Goal: Navigation & Orientation: Find specific page/section

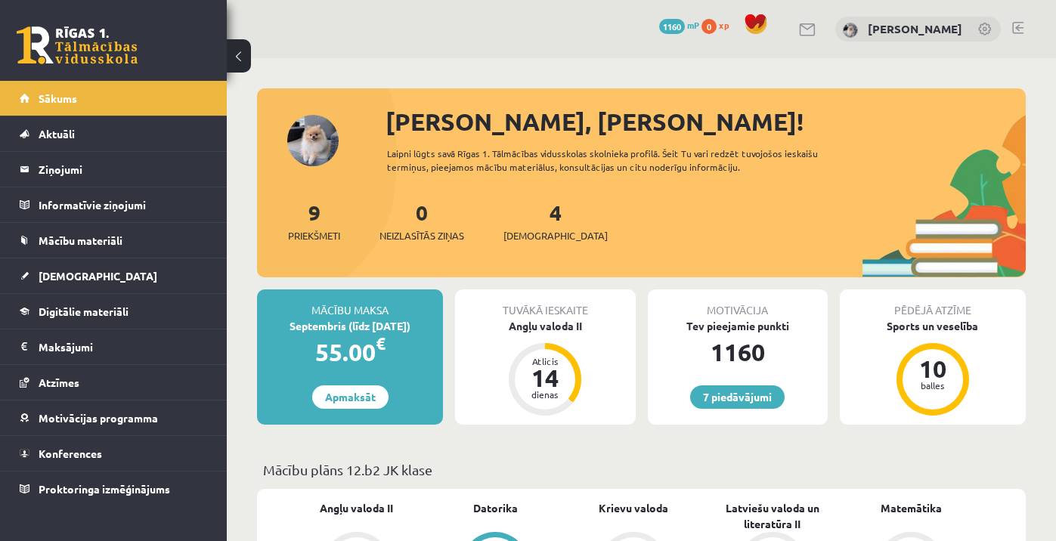
click at [1016, 32] on link at bounding box center [1017, 28] width 11 height 12
click at [126, 239] on link "Mācību materiāli" at bounding box center [114, 240] width 188 height 35
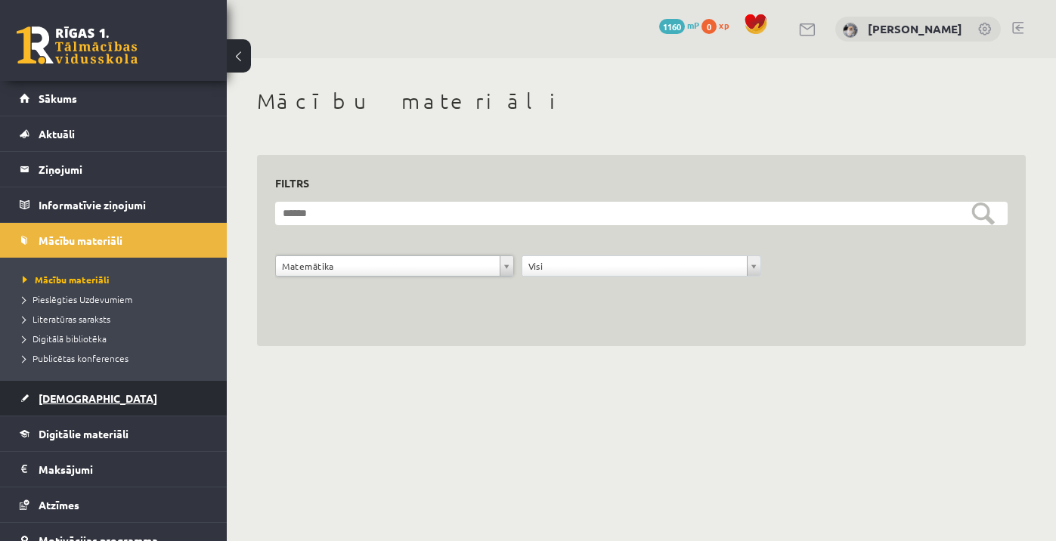
click at [107, 409] on link "[DEMOGRAPHIC_DATA]" at bounding box center [114, 398] width 188 height 35
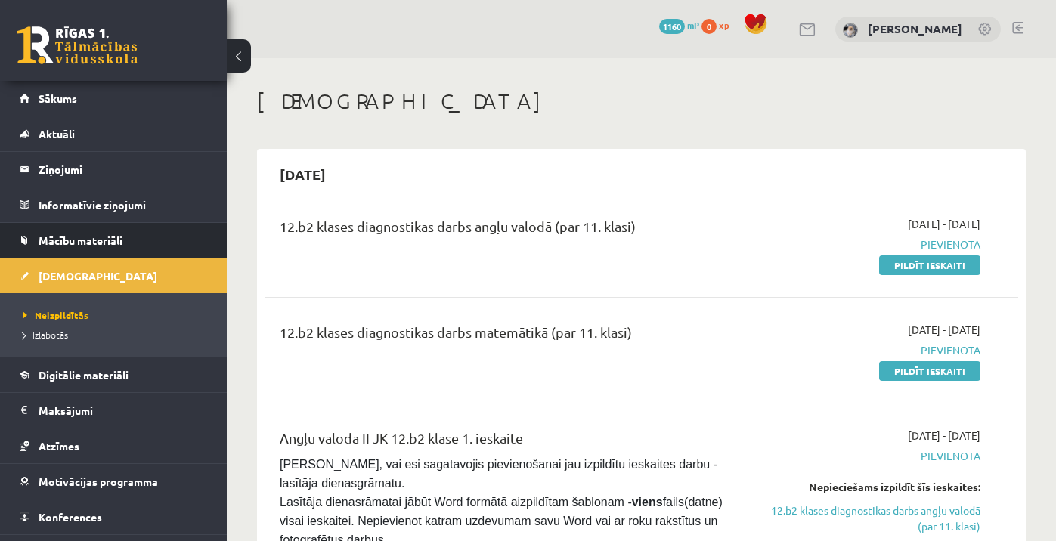
click at [73, 244] on span "Mācību materiāli" at bounding box center [81, 240] width 84 height 14
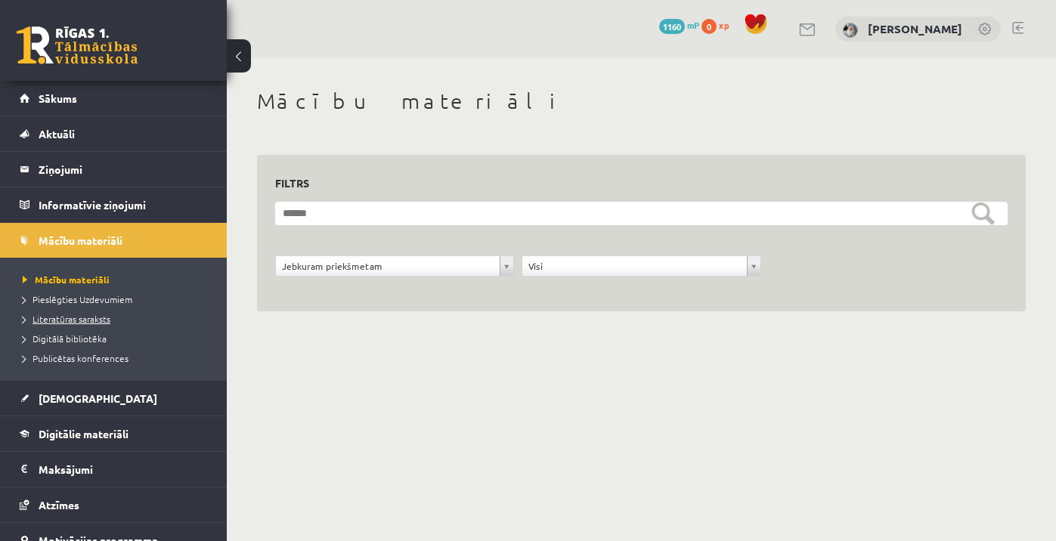
click at [62, 316] on span "Literatūras saraksts" at bounding box center [67, 319] width 88 height 12
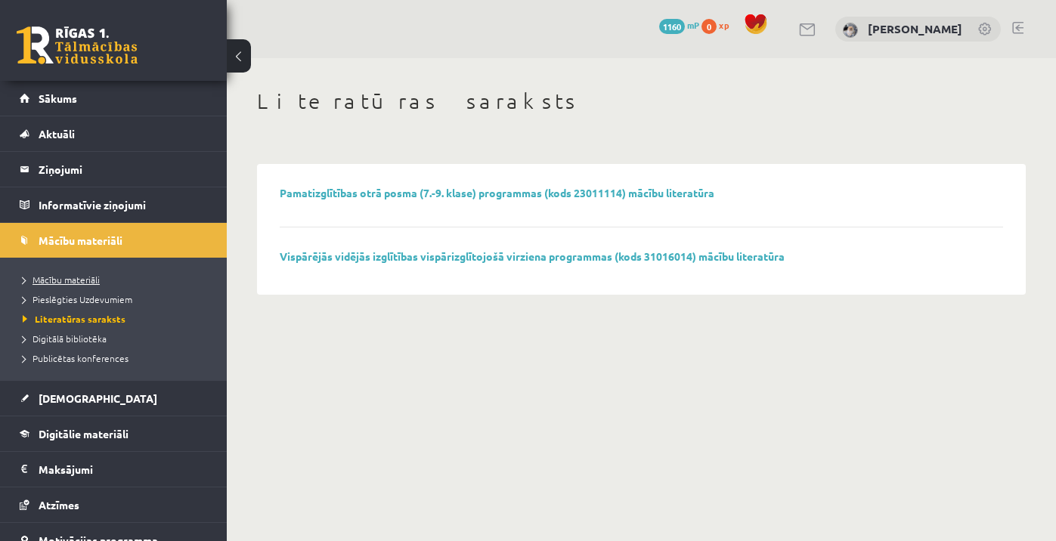
click at [57, 283] on span "Mācību materiāli" at bounding box center [61, 280] width 77 height 12
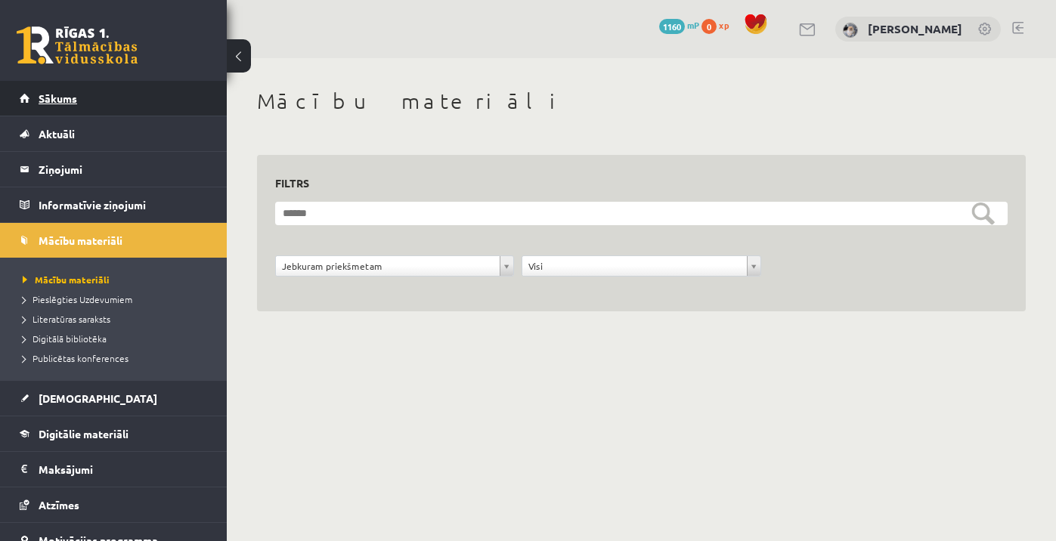
click at [79, 97] on link "Sākums" at bounding box center [114, 98] width 188 height 35
